Goal: Task Accomplishment & Management: Use online tool/utility

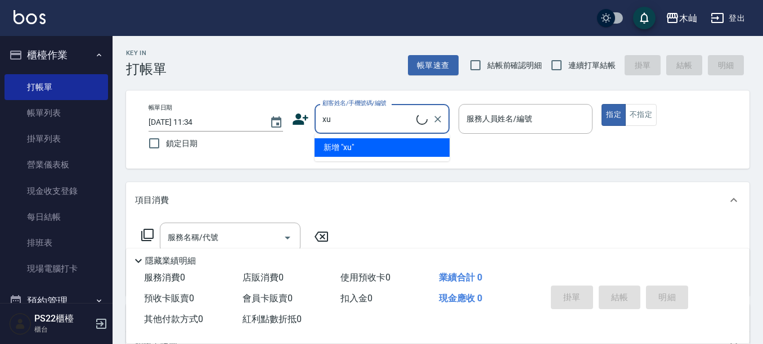
type input "x"
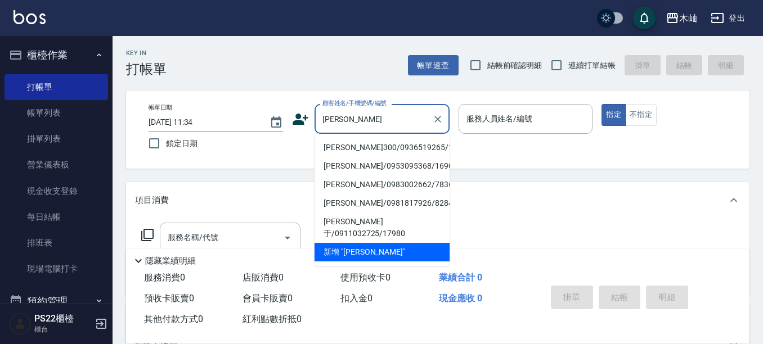
click at [351, 145] on li "[PERSON_NAME]300/0936519265/11486" at bounding box center [382, 147] width 135 height 19
type input "[PERSON_NAME]300/0936519265/11486"
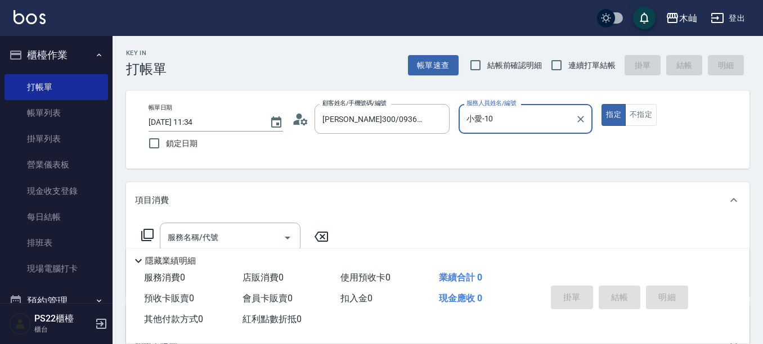
type input "小愛-10"
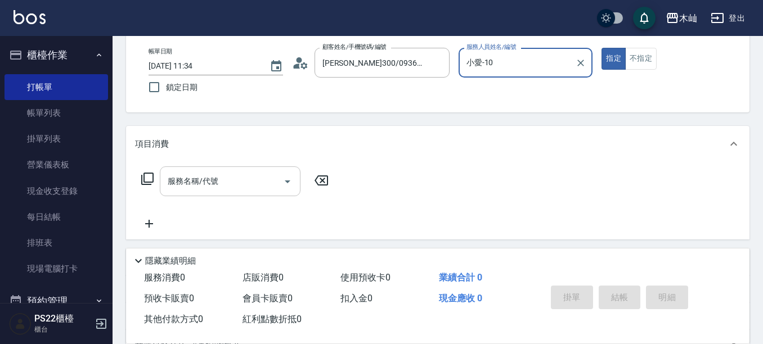
click at [204, 187] on input "服務名稱/代號" at bounding box center [222, 182] width 114 height 20
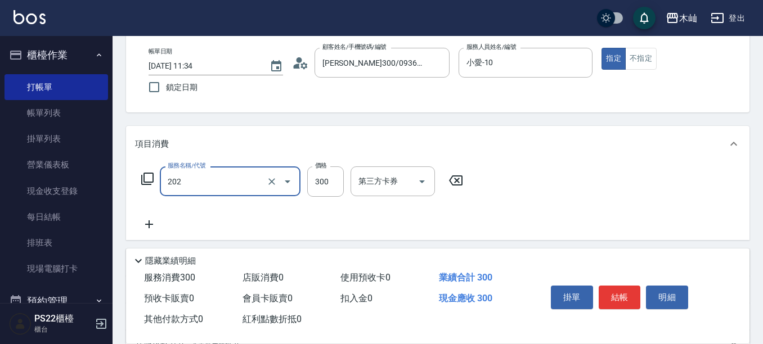
type input "單剪(202)"
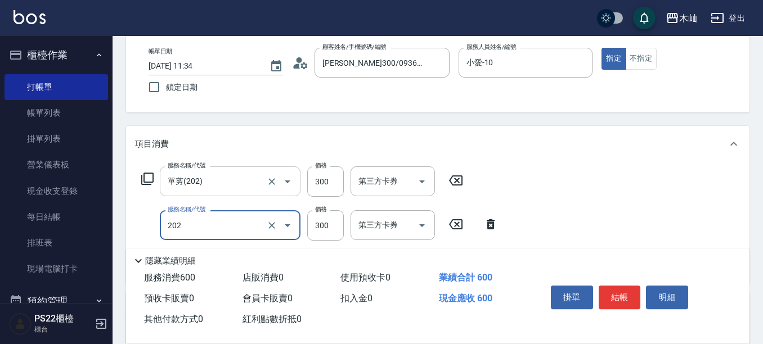
type input "單剪(202)"
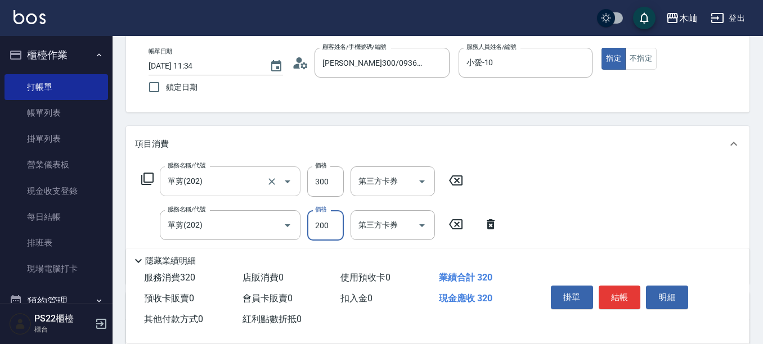
type input "200"
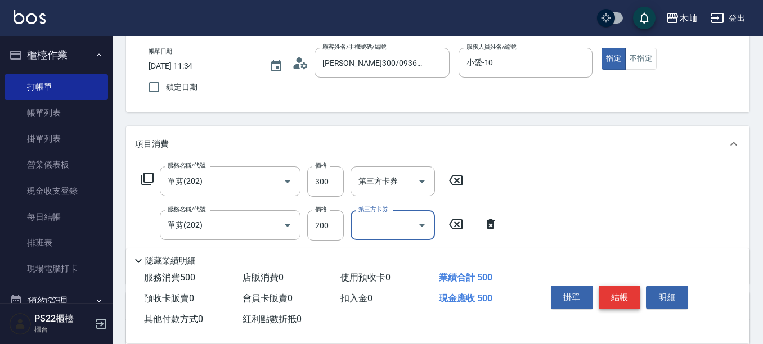
click at [617, 297] on button "結帳" at bounding box center [620, 298] width 42 height 24
